Goal: Find contact information

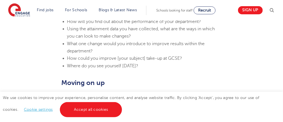
scroll to position [818, 0]
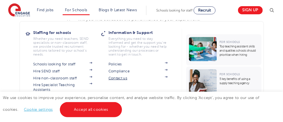
drag, startPoint x: 149, startPoint y: 84, endPoint x: 140, endPoint y: 77, distance: 11.2
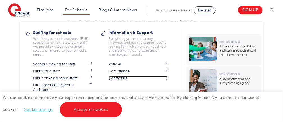
click at [140, 77] on link "Contact us" at bounding box center [138, 78] width 59 height 4
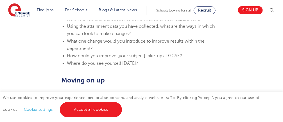
click at [98, 16] on section "Find jobs All vacancies We have one of the UK's largest database. and with hund…" at bounding box center [121, 10] width 227 height 21
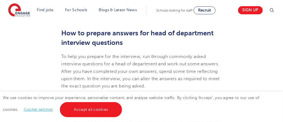
scroll to position [171, 0]
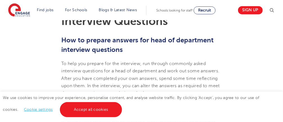
drag, startPoint x: 148, startPoint y: 84, endPoint x: 64, endPoint y: 26, distance: 102.6
